Goal: Information Seeking & Learning: Learn about a topic

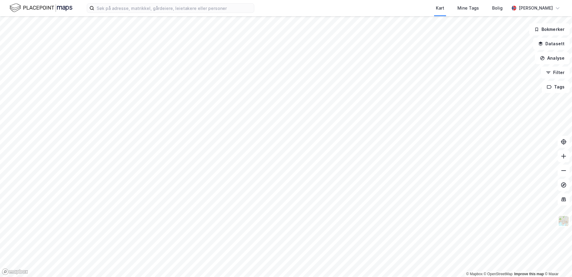
click at [147, 15] on div "Kart Mine Tags Bolig [PERSON_NAME]" at bounding box center [286, 8] width 572 height 16
click at [147, 13] on div "Kart Mine Tags Bolig [PERSON_NAME]" at bounding box center [286, 8] width 572 height 16
click at [148, 8] on input at bounding box center [174, 8] width 160 height 9
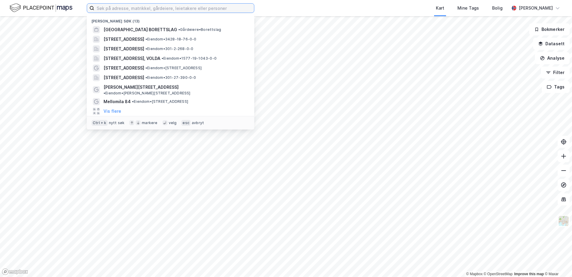
paste input "Røsslyngvegen 8"
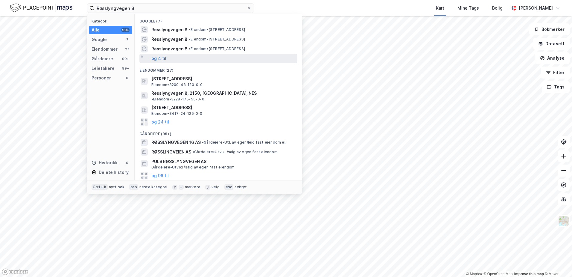
click at [158, 55] on button "og 4 til" at bounding box center [158, 58] width 15 height 7
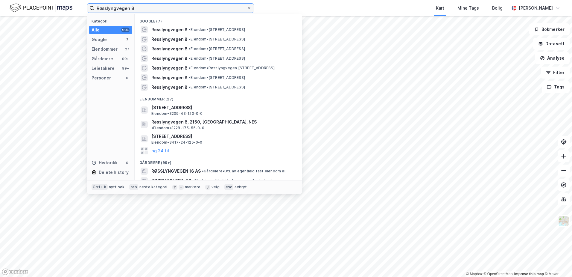
click at [175, 12] on input "Røsslyngvegen 8" at bounding box center [170, 8] width 153 height 9
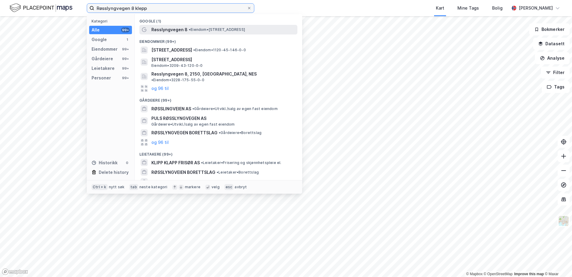
type input "Røsslyngvegen 8 klepp"
click at [187, 29] on div "Røsslyngvegen 8 • Eiendom • [STREET_ADDRESS]" at bounding box center [223, 29] width 145 height 7
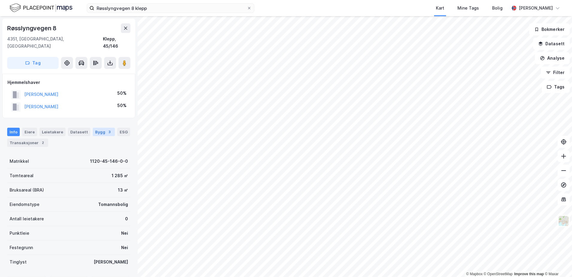
click at [93, 128] on div "Bygg 3" at bounding box center [104, 132] width 22 height 8
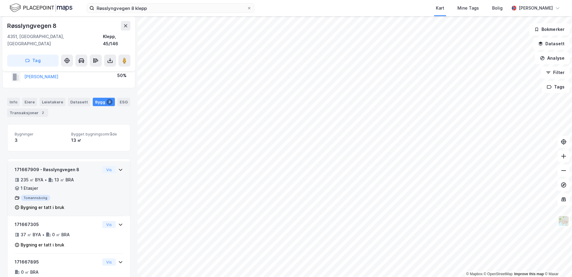
scroll to position [46, 0]
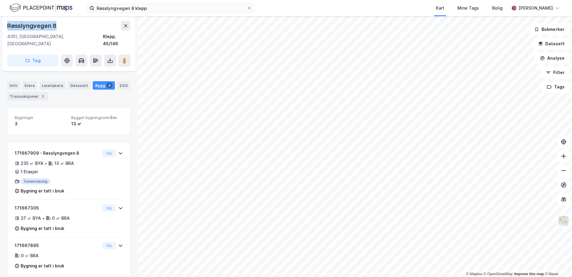
drag, startPoint x: 5, startPoint y: 26, endPoint x: 56, endPoint y: 27, distance: 50.9
click at [56, 27] on div "[STREET_ADDRESS]" at bounding box center [68, 43] width 133 height 55
copy div "Røsslyngvegen 8"
